Goal: Information Seeking & Learning: Learn about a topic

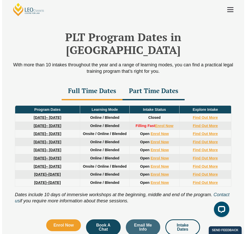
scroll to position [590, 0]
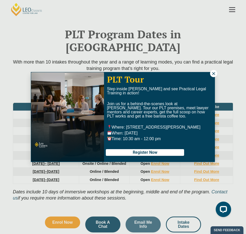
drag, startPoint x: 213, startPoint y: 74, endPoint x: 210, endPoint y: 76, distance: 3.1
click at [213, 74] on icon at bounding box center [214, 73] width 5 height 5
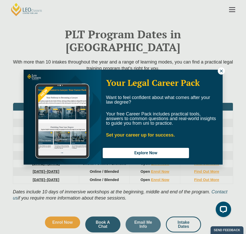
click at [219, 71] on icon at bounding box center [221, 71] width 5 height 5
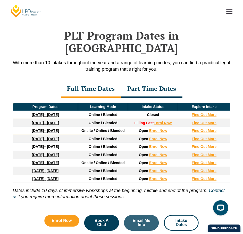
scroll to position [587, 0]
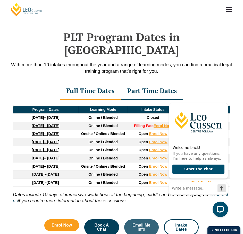
click at [235, 115] on div "PLT Program Dates in Victoria With more than 10 intakes throughout the year and…" at bounding box center [121, 130] width 243 height 251
click at [225, 99] on icon "Hide greeting" at bounding box center [224, 98] width 3 height 3
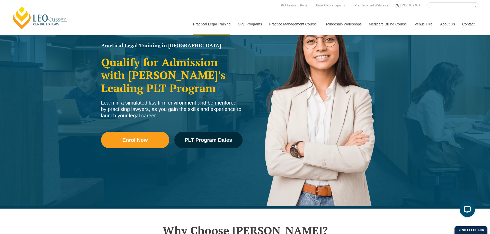
scroll to position [0, 0]
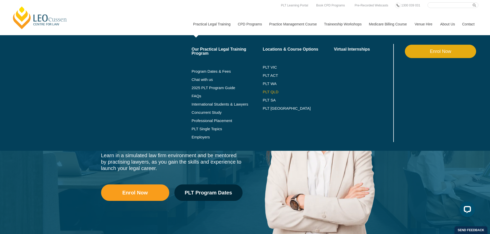
click at [242, 91] on link "PLT QLD" at bounding box center [298, 92] width 71 height 4
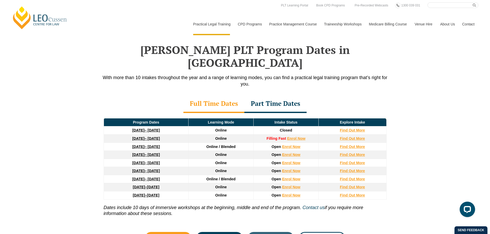
scroll to position [643, 0]
